Goal: Information Seeking & Learning: Check status

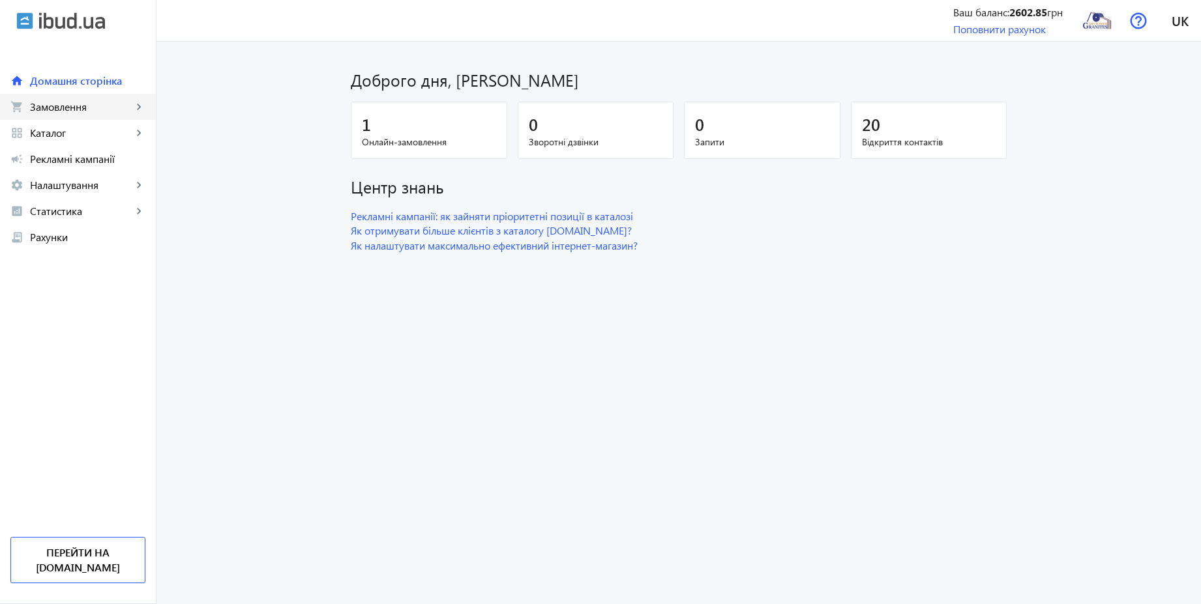
click at [82, 107] on span "Замовлення" at bounding box center [81, 106] width 102 height 13
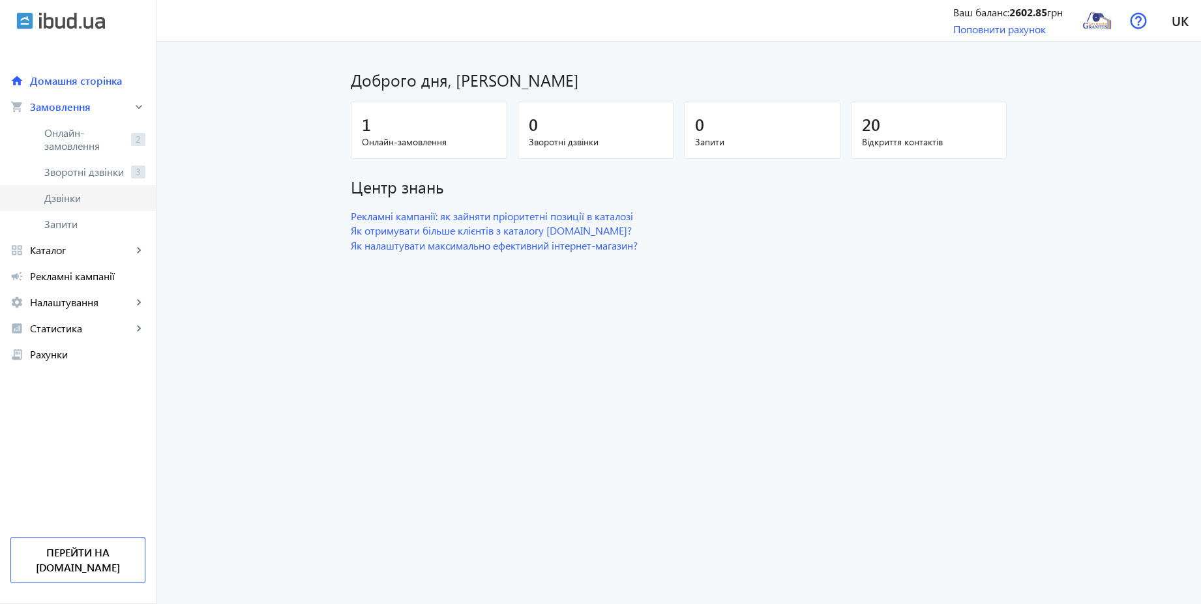
click at [69, 197] on span "Дзвінки" at bounding box center [94, 198] width 101 height 13
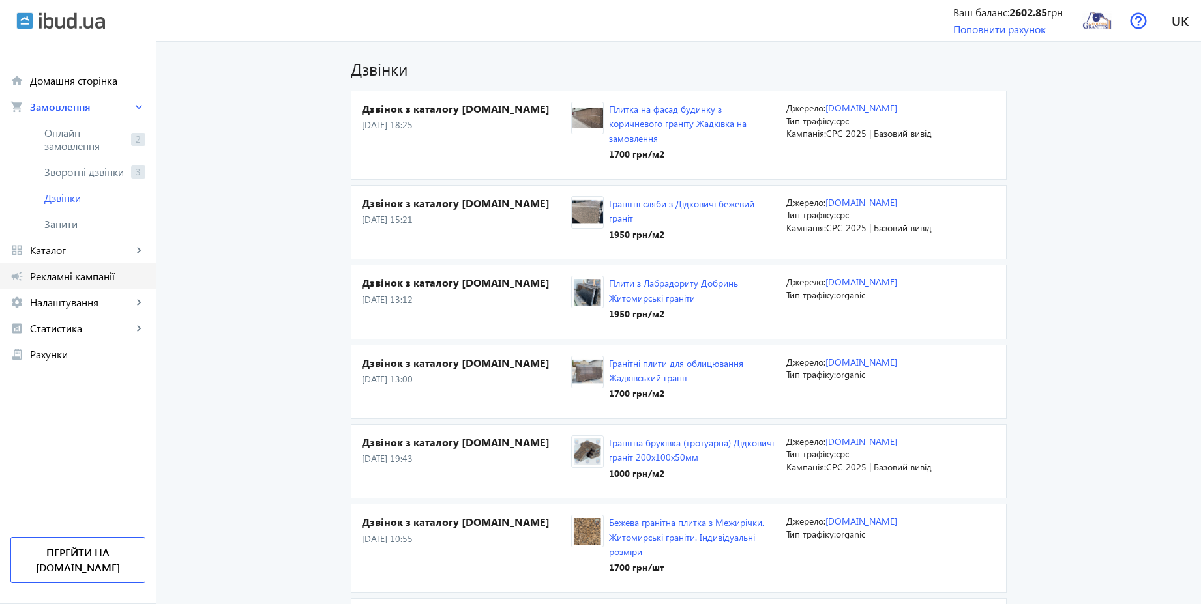
click at [61, 283] on link "campaign Рекламні кампанії" at bounding box center [78, 276] width 156 height 26
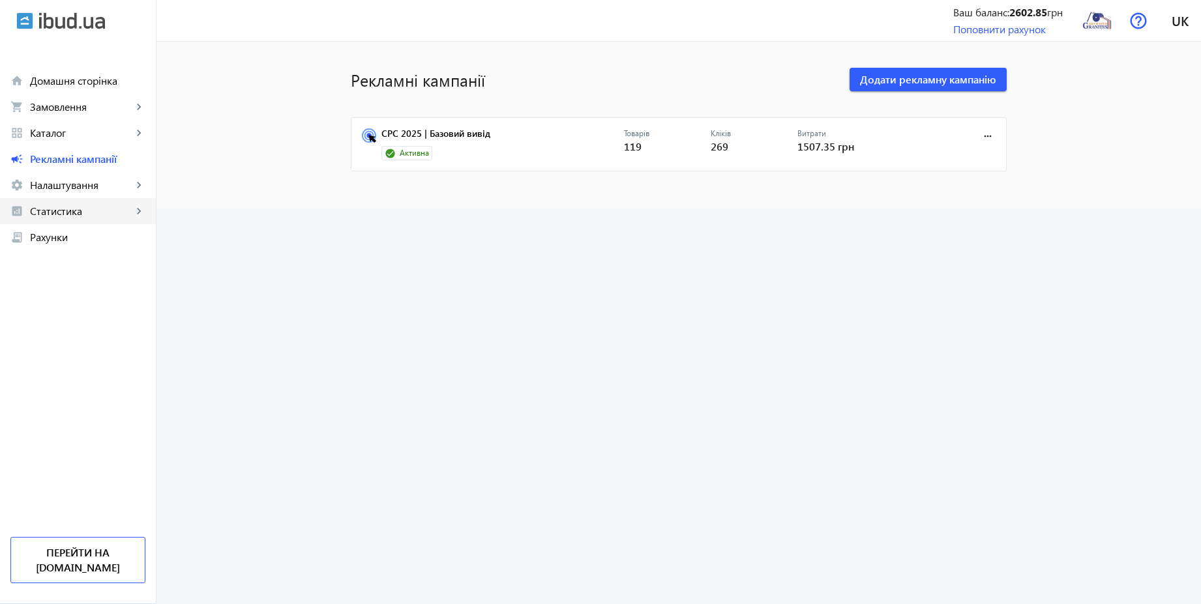
click at [73, 217] on span "Статистика" at bounding box center [81, 211] width 102 height 13
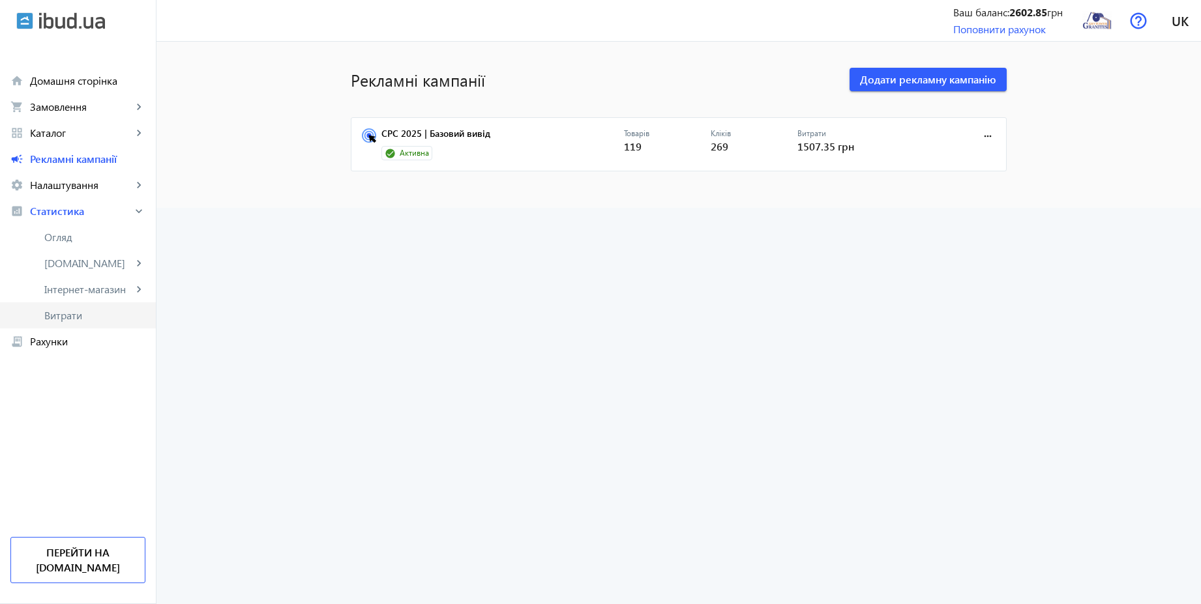
click at [78, 317] on span "Витрати" at bounding box center [94, 315] width 101 height 13
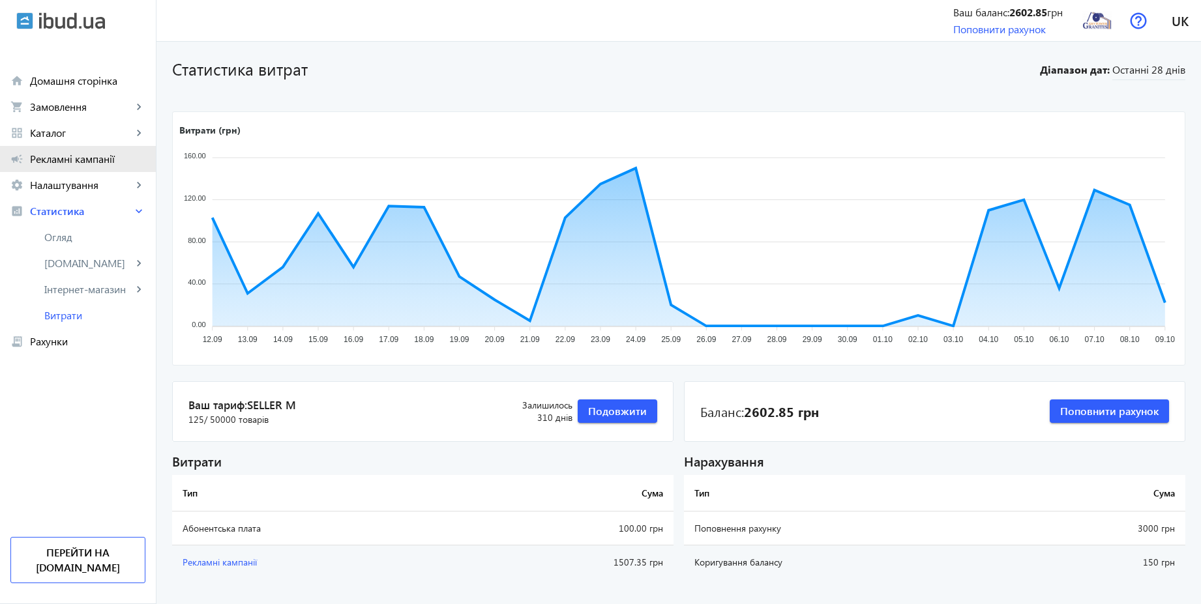
click at [59, 157] on span "Рекламні кампанії" at bounding box center [87, 159] width 115 height 13
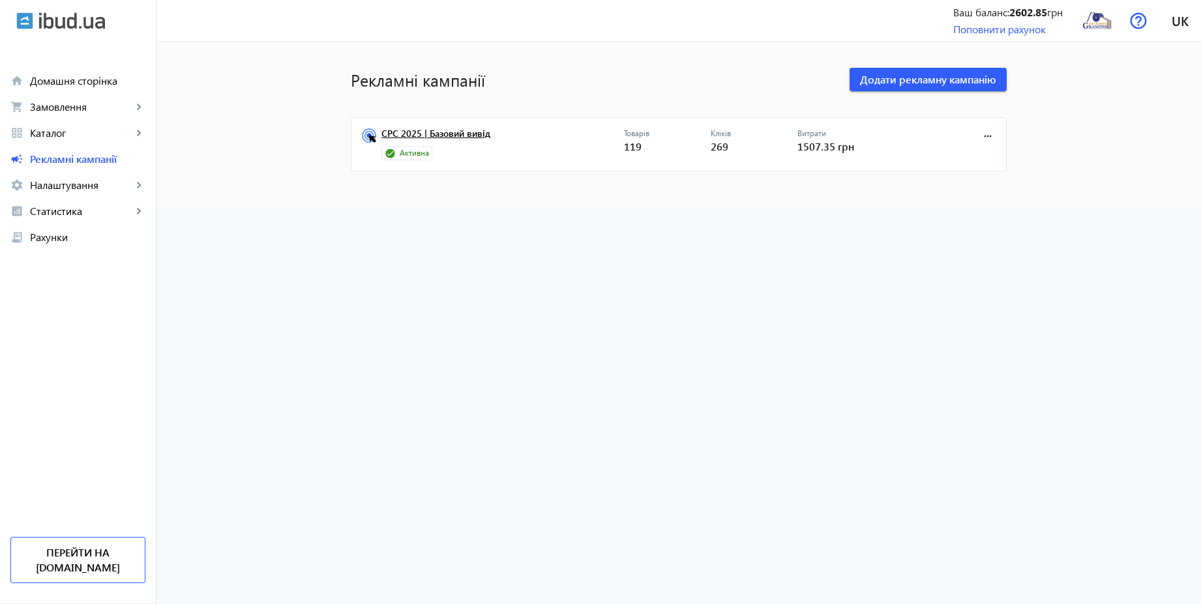
click at [441, 132] on link "CPC 2025 | Базовий вивід" at bounding box center [502, 137] width 243 height 18
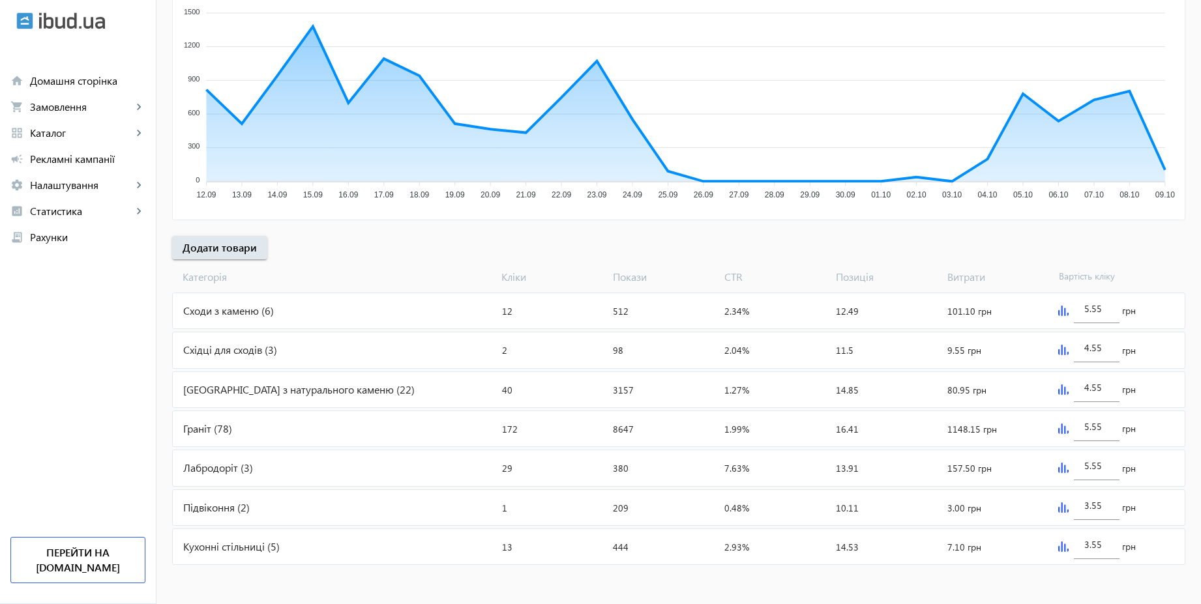
scroll to position [28, 0]
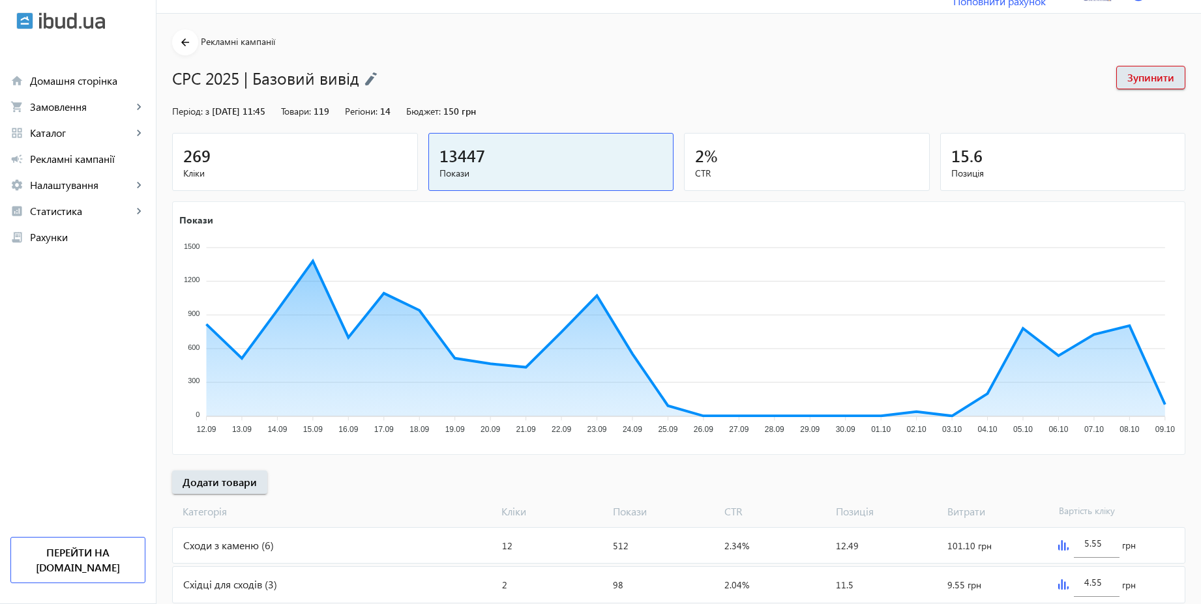
click at [363, 184] on mat-card "269 Кліки" at bounding box center [295, 162] width 246 height 58
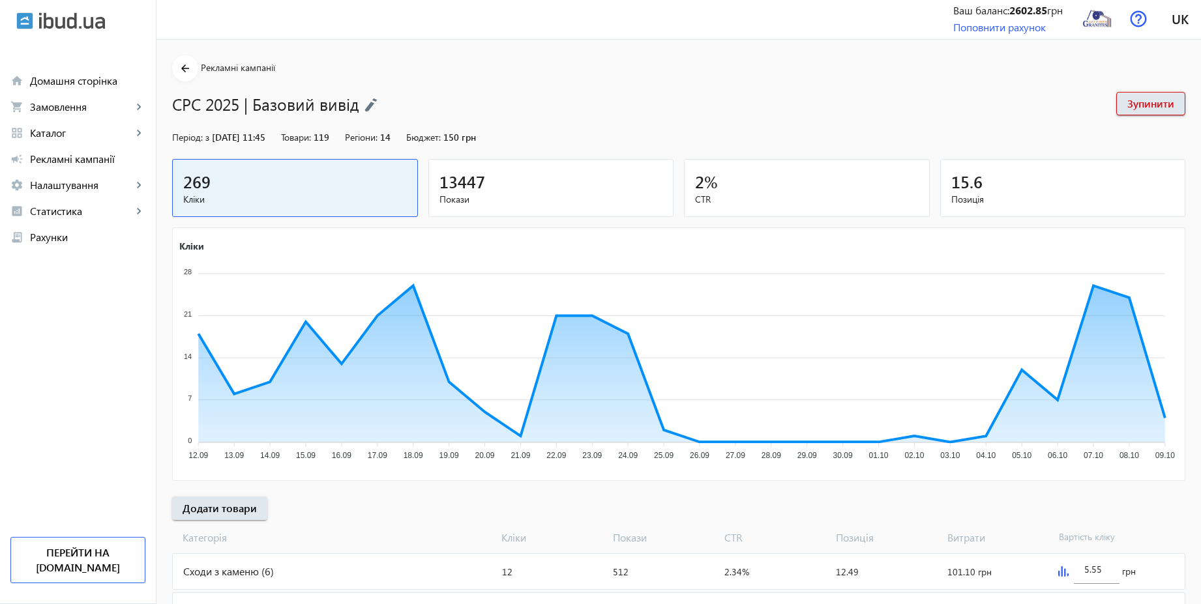
scroll to position [0, 0]
click at [1098, 32] on img at bounding box center [1096, 20] width 29 height 29
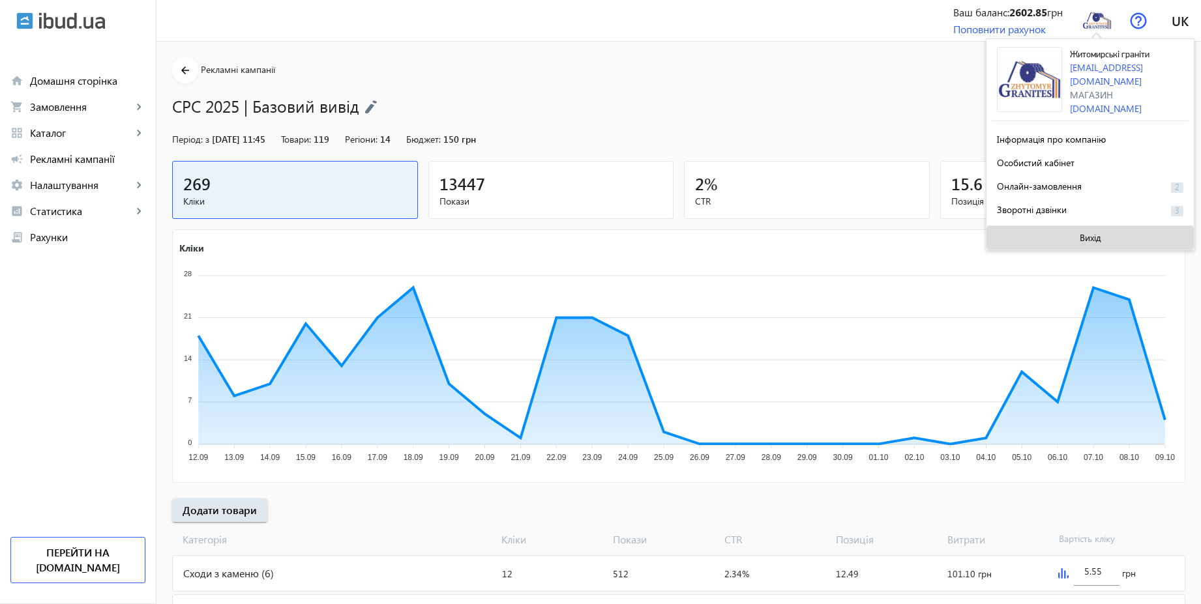
click at [1084, 233] on span "Вихід" at bounding box center [1091, 238] width 22 height 10
